Goal: Navigation & Orientation: Find specific page/section

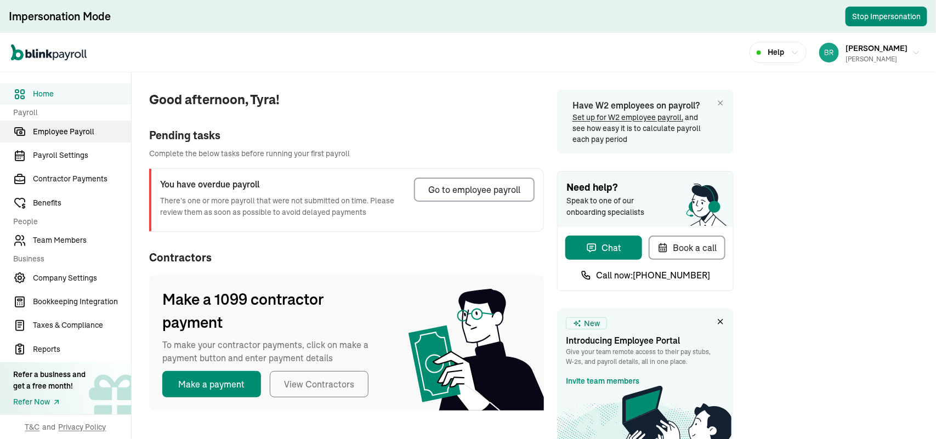
click at [49, 134] on span "Employee Payroll" at bounding box center [82, 132] width 98 height 12
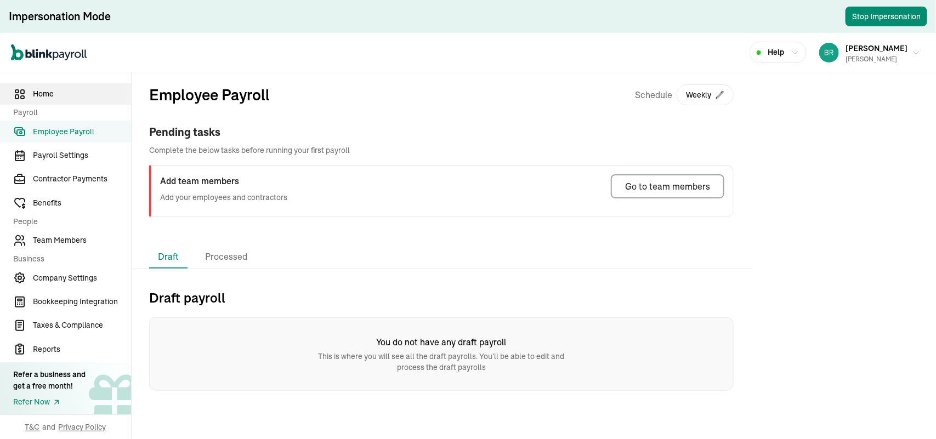
click at [53, 97] on span "Home" at bounding box center [82, 94] width 98 height 12
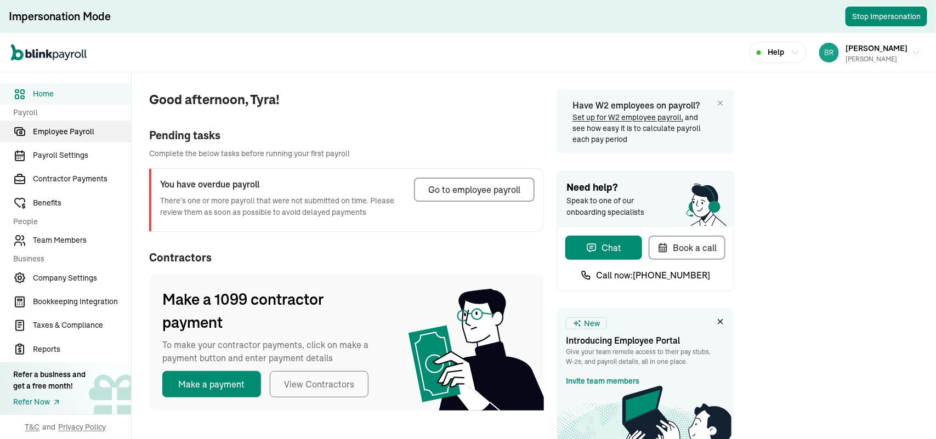
click at [58, 129] on span "Employee Payroll" at bounding box center [82, 132] width 98 height 12
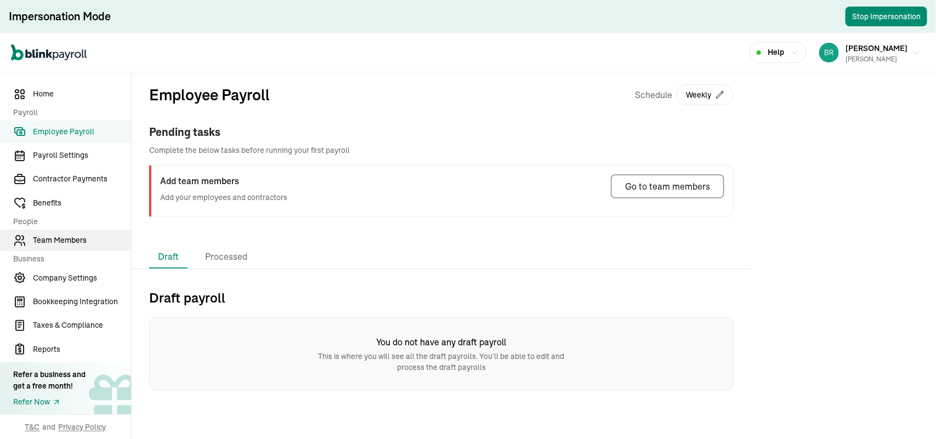
click at [80, 245] on span "Team Members" at bounding box center [82, 241] width 98 height 12
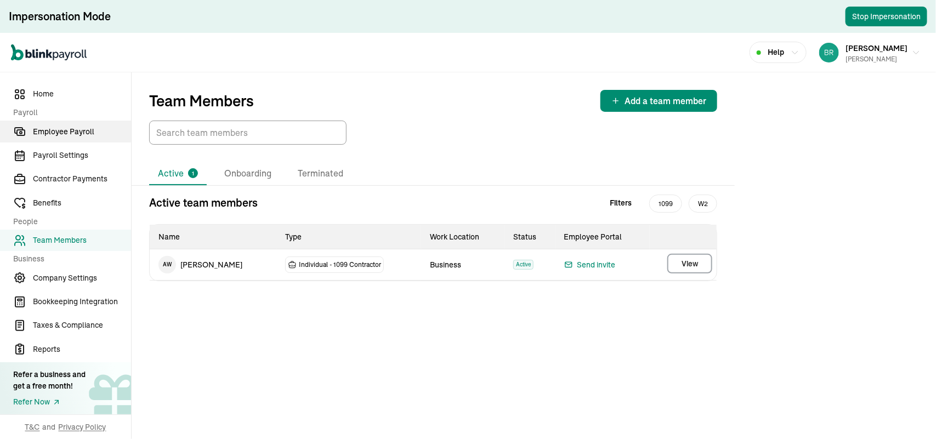
click at [63, 130] on span "Employee Payroll" at bounding box center [82, 132] width 98 height 12
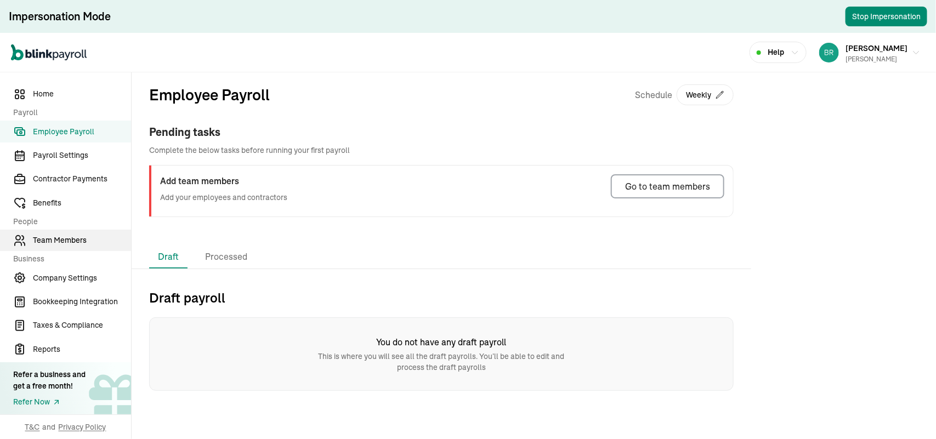
click at [48, 239] on span "Team Members" at bounding box center [82, 241] width 98 height 12
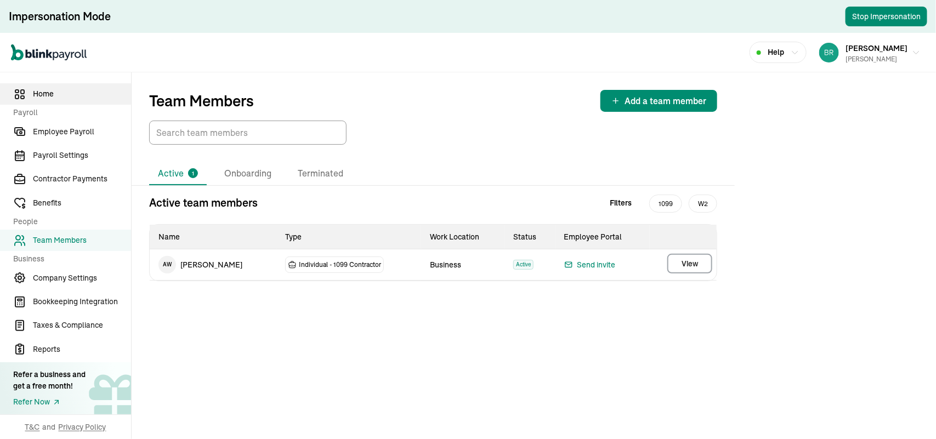
click at [50, 95] on span "Home" at bounding box center [82, 94] width 98 height 12
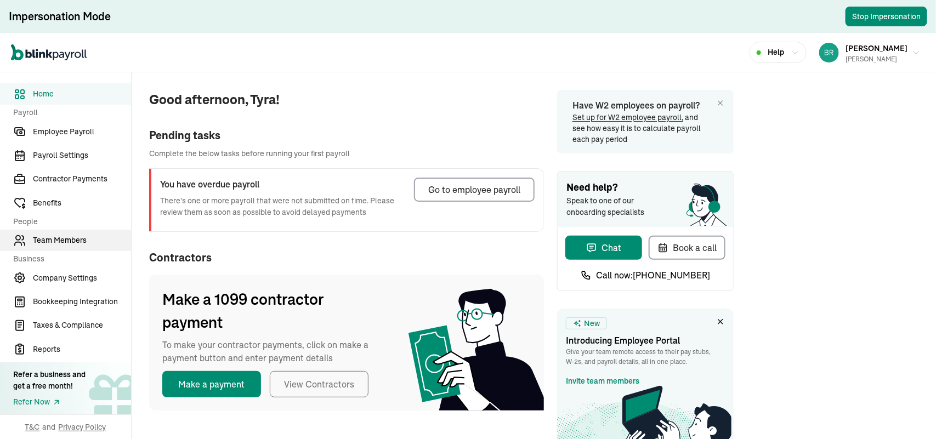
click at [53, 236] on span "Team Members" at bounding box center [82, 241] width 98 height 12
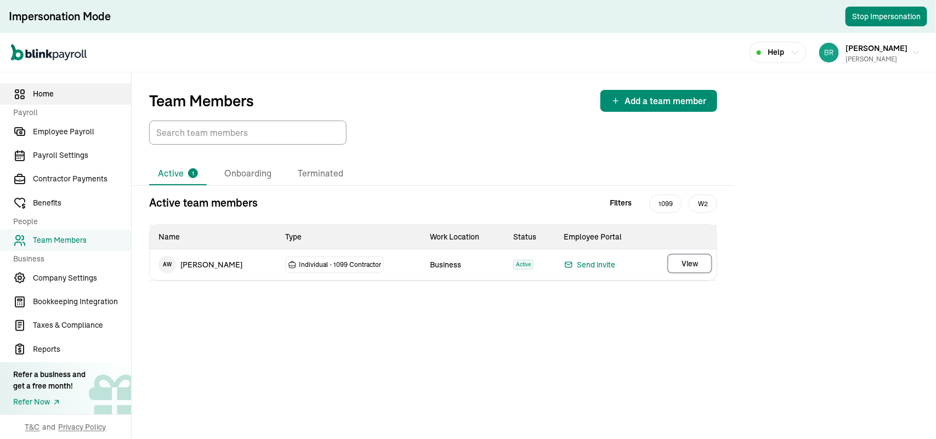
click at [52, 93] on span "Home" at bounding box center [82, 94] width 98 height 12
